Goal: Check status: Check status

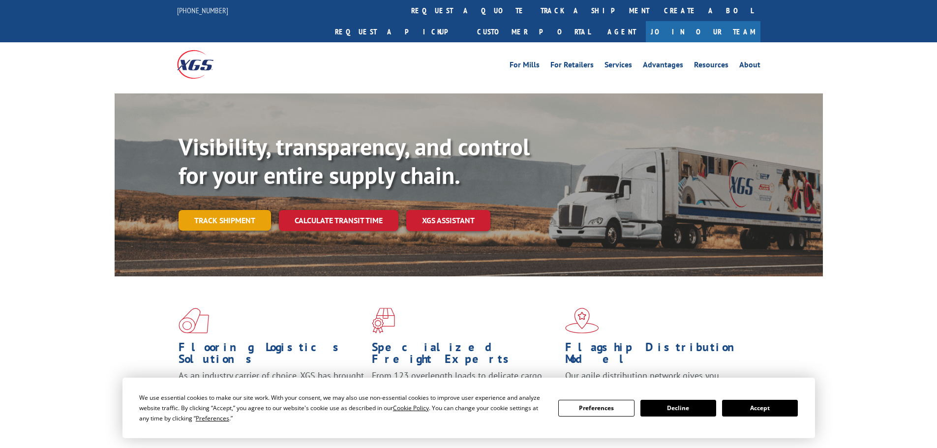
click at [224, 210] on link "Track shipment" at bounding box center [225, 220] width 92 height 21
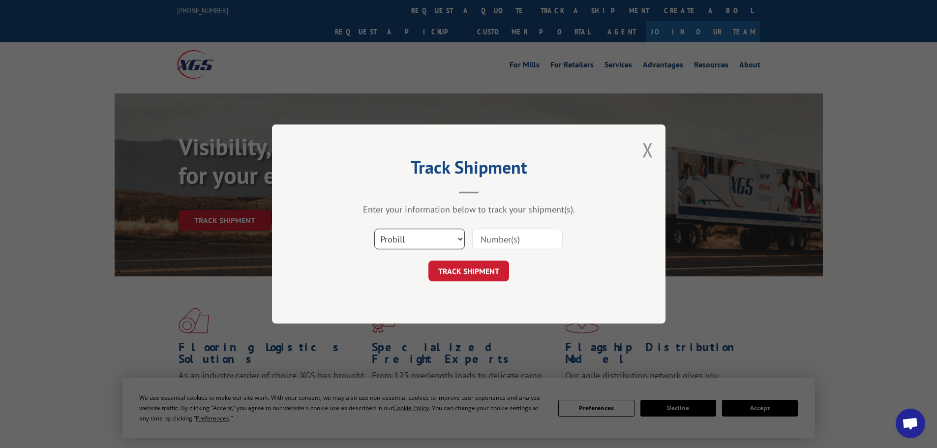
click at [404, 246] on select "Select category... Probill BOL PO" at bounding box center [419, 239] width 91 height 21
select select "bol"
click at [374, 229] on select "Select category... Probill BOL PO" at bounding box center [419, 239] width 91 height 21
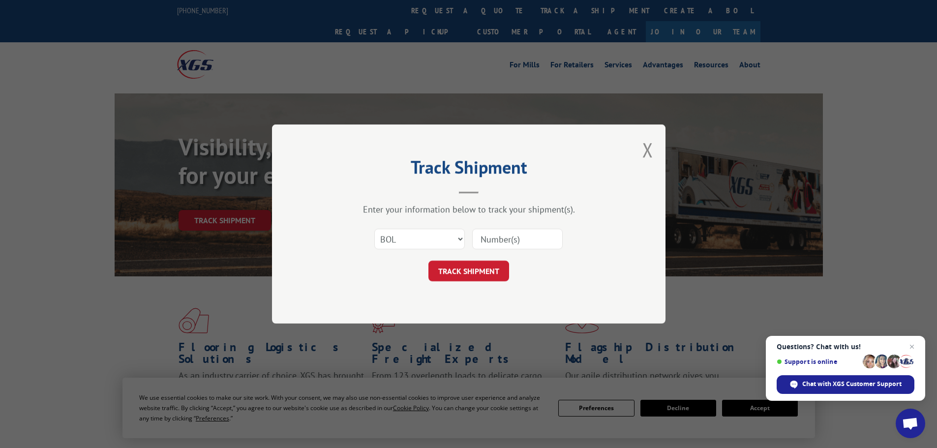
paste input "5320809"
type input "5320809"
click at [474, 274] on button "TRACK SHIPMENT" at bounding box center [469, 271] width 81 height 21
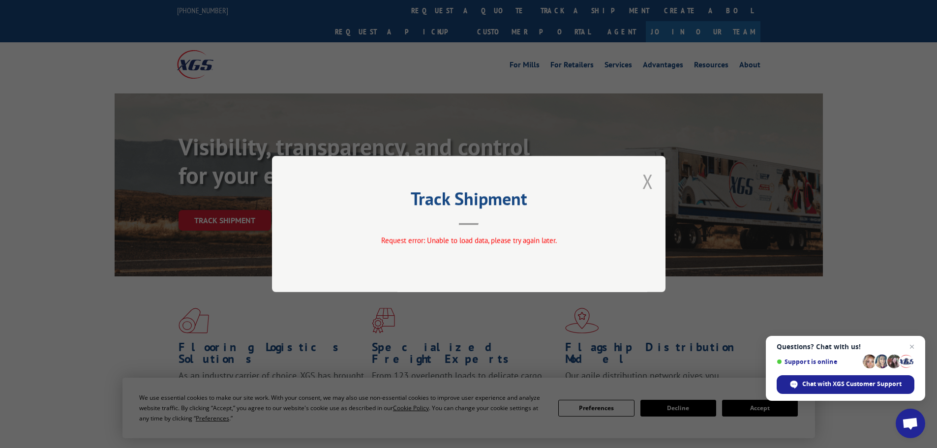
click at [648, 178] on button "Close modal" at bounding box center [648, 181] width 11 height 26
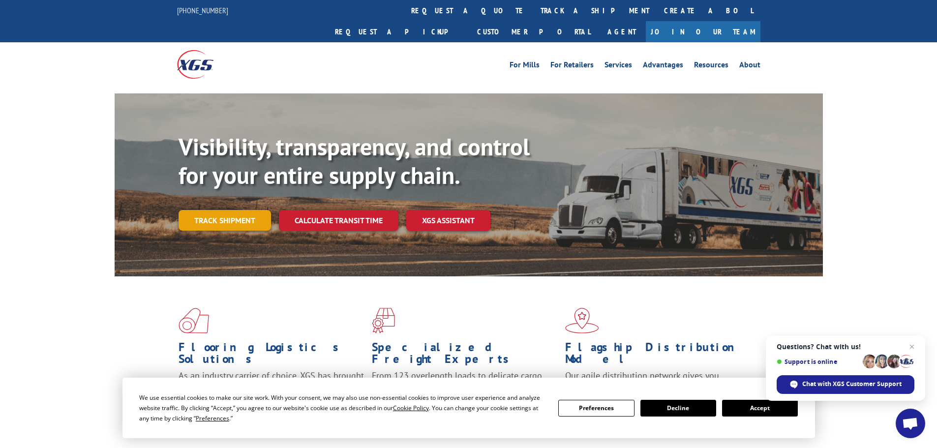
click at [200, 210] on link "Track shipment" at bounding box center [225, 220] width 92 height 21
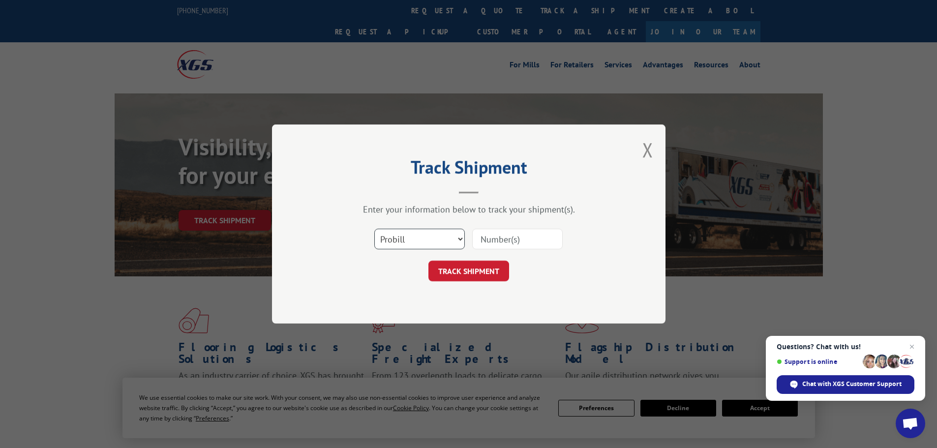
click at [424, 237] on select "Select category... Probill BOL PO" at bounding box center [419, 239] width 91 height 21
select select "po"
click at [374, 229] on select "Select category... Probill BOL PO" at bounding box center [419, 239] width 91 height 21
paste input "10510649"
type input "10510649"
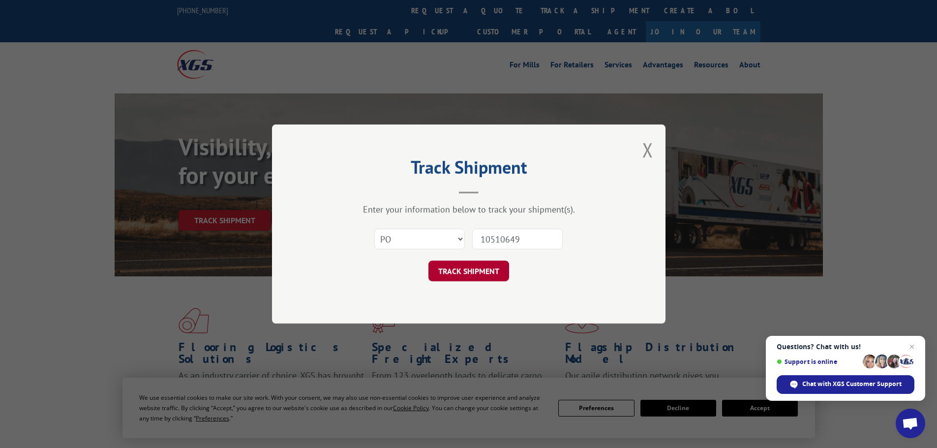
click at [462, 276] on button "TRACK SHIPMENT" at bounding box center [469, 271] width 81 height 21
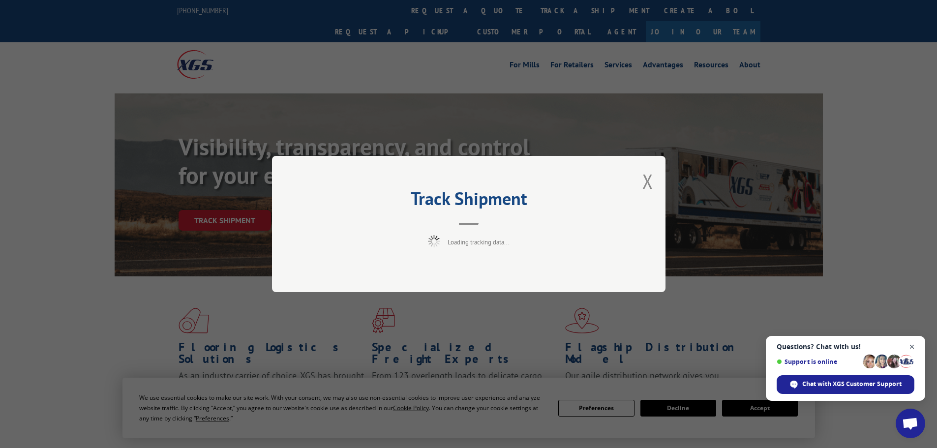
click at [913, 345] on span "Close chat" at bounding box center [912, 347] width 12 height 12
